Goal: Book appointment/travel/reservation

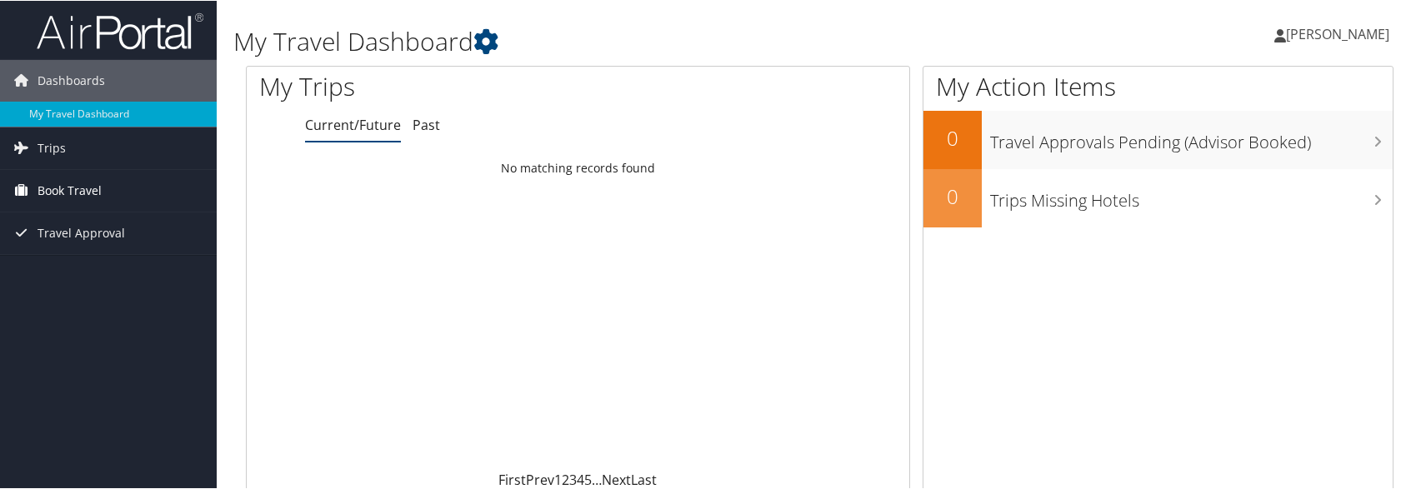
click at [53, 188] on span "Book Travel" at bounding box center [69, 190] width 64 height 42
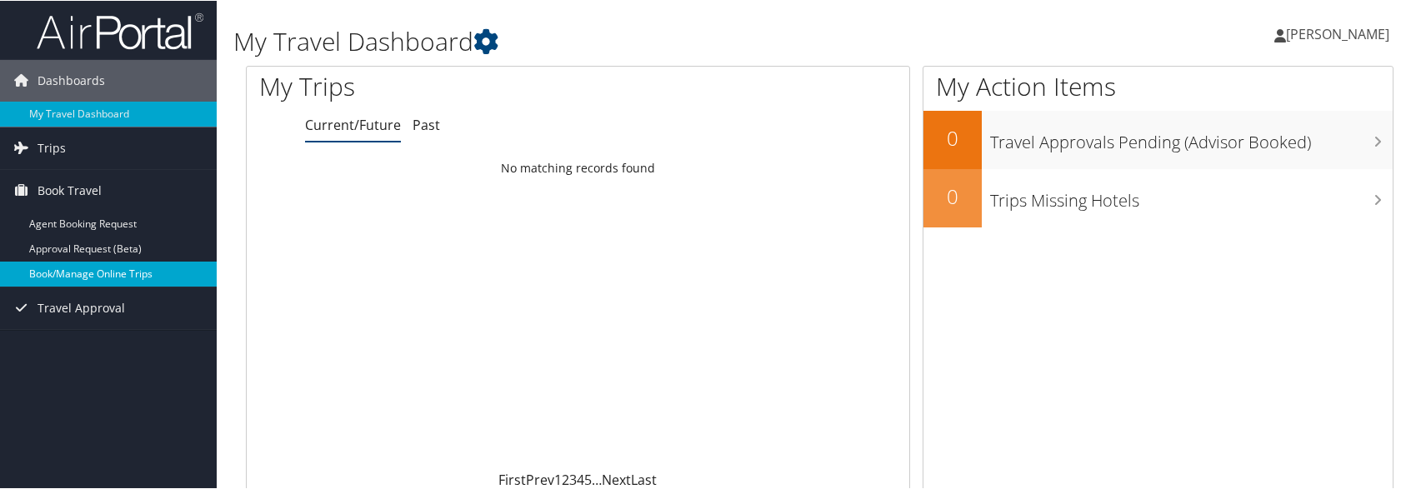
click at [77, 279] on link "Book/Manage Online Trips" at bounding box center [108, 273] width 217 height 25
